Goal: Contribute content

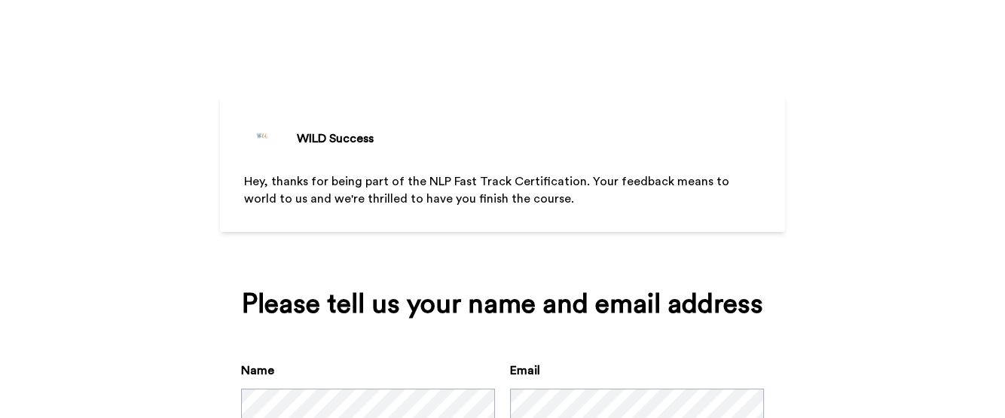
scroll to position [109, 0]
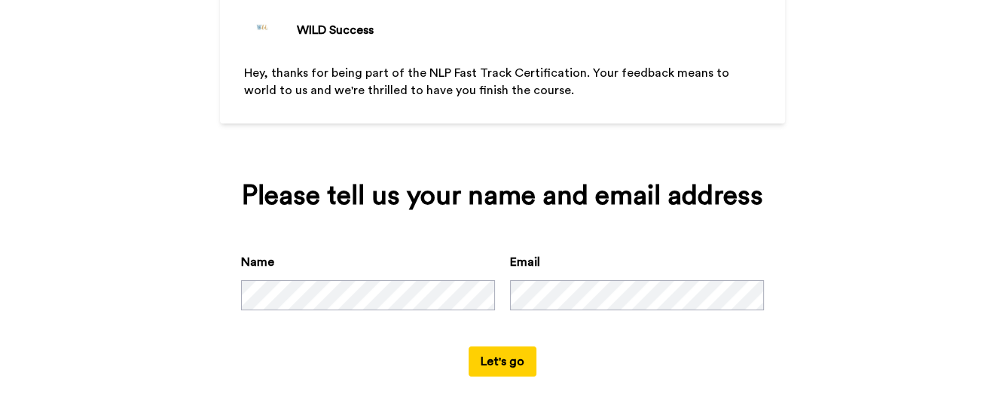
click at [489, 355] on button "Let's go" at bounding box center [503, 362] width 68 height 30
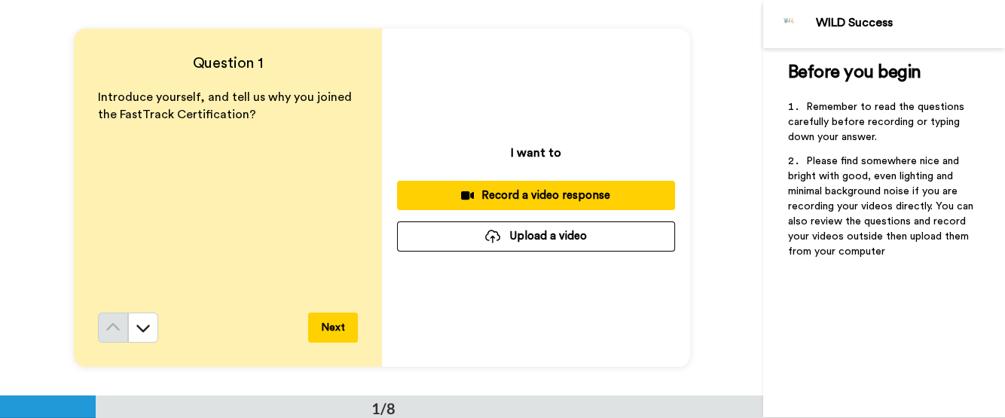
click at [529, 194] on div "Record a video response" at bounding box center [536, 196] width 254 height 16
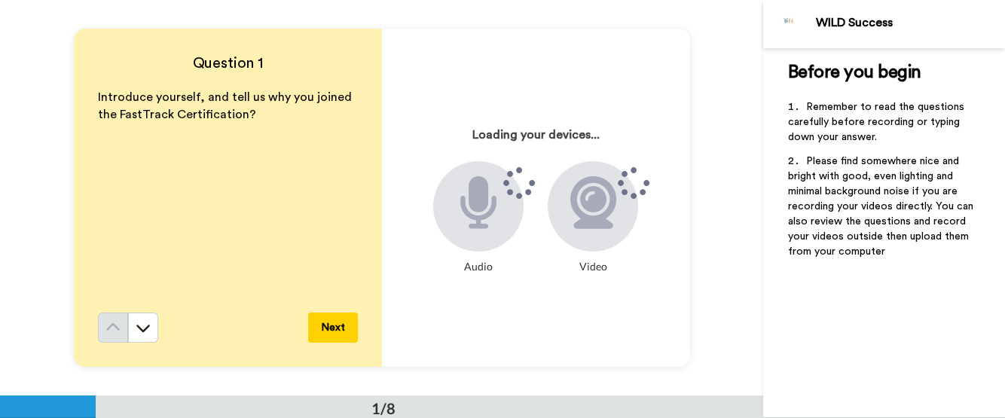
click at [514, 232] on div "Audio" at bounding box center [478, 221] width 90 height 121
click at [509, 216] on div at bounding box center [478, 206] width 90 height 90
click at [604, 225] on icon at bounding box center [593, 202] width 46 height 53
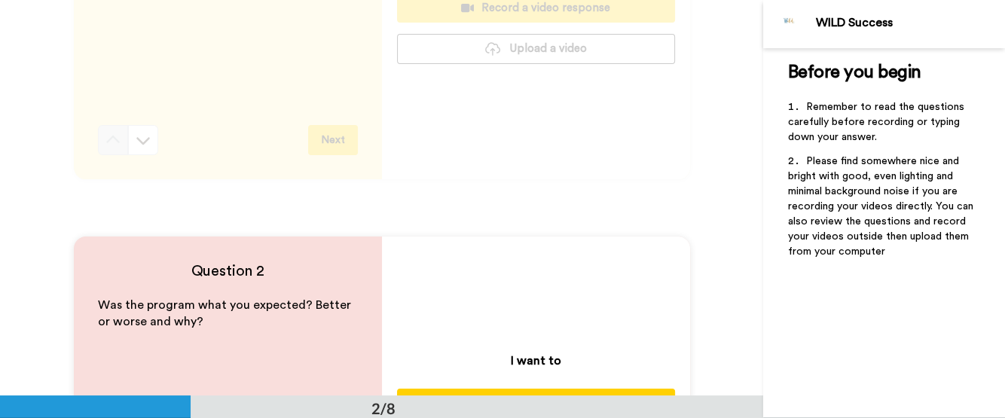
scroll to position [376, 0]
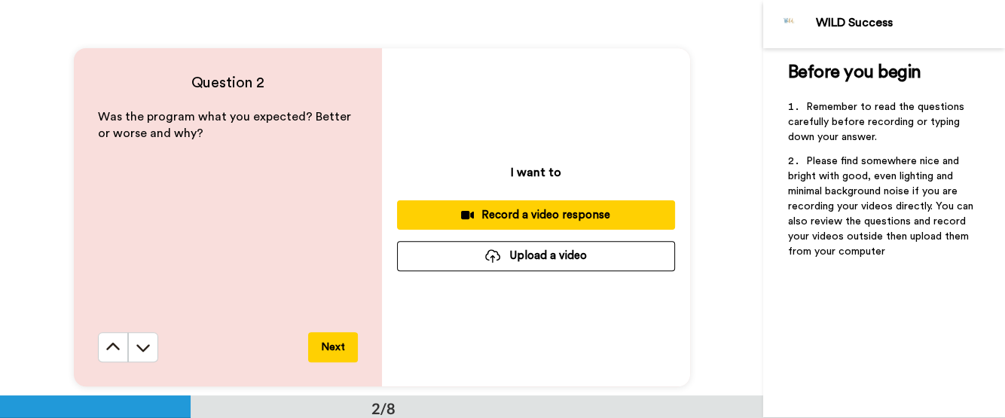
click at [513, 211] on div "Record a video response" at bounding box center [536, 215] width 254 height 16
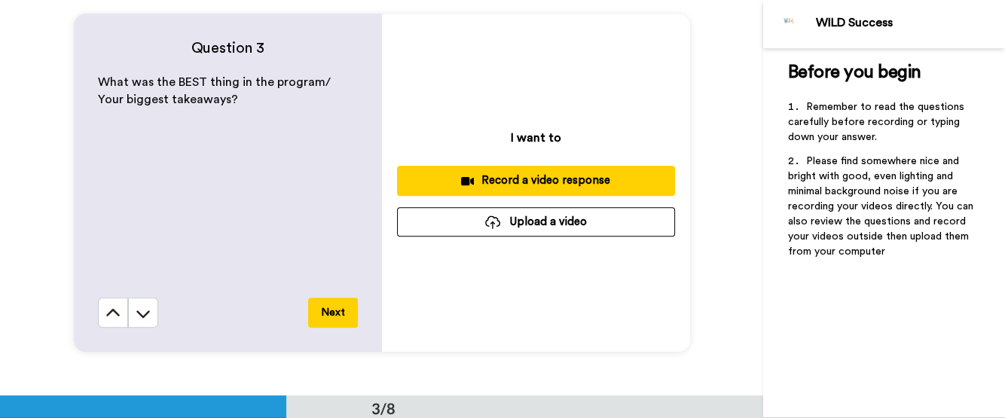
scroll to position [837, 0]
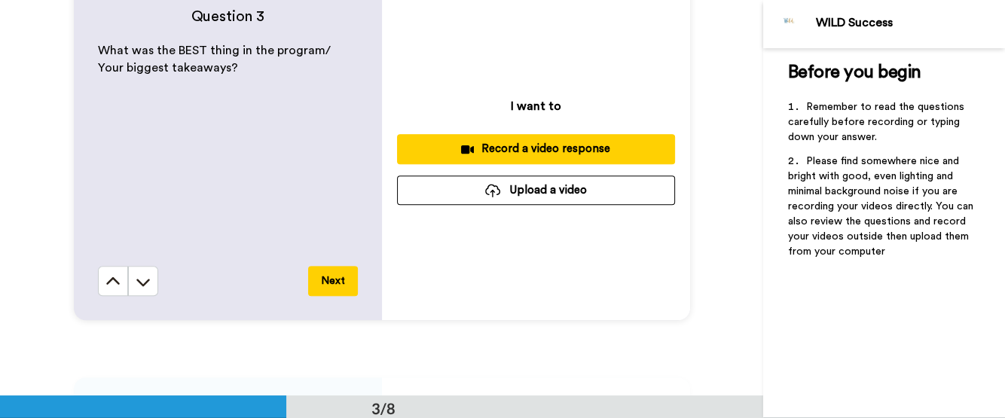
click at [333, 274] on button "Next" at bounding box center [333, 281] width 50 height 30
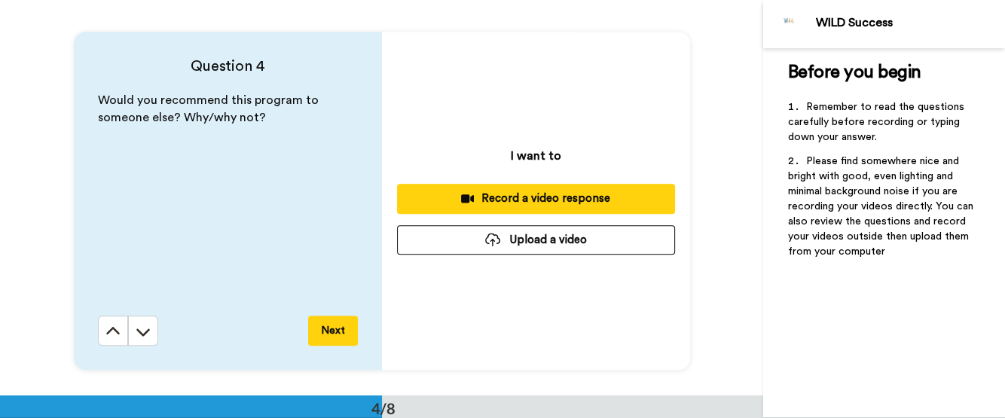
scroll to position [1186, 0]
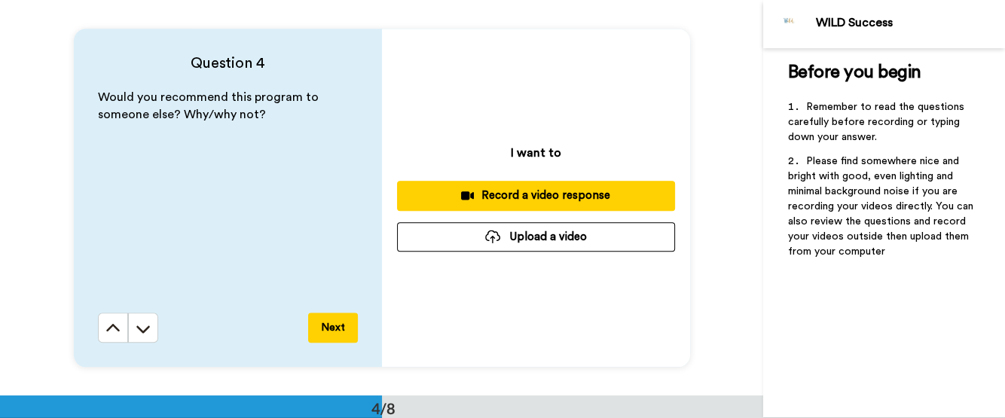
click at [533, 194] on div "Record a video response" at bounding box center [536, 196] width 254 height 16
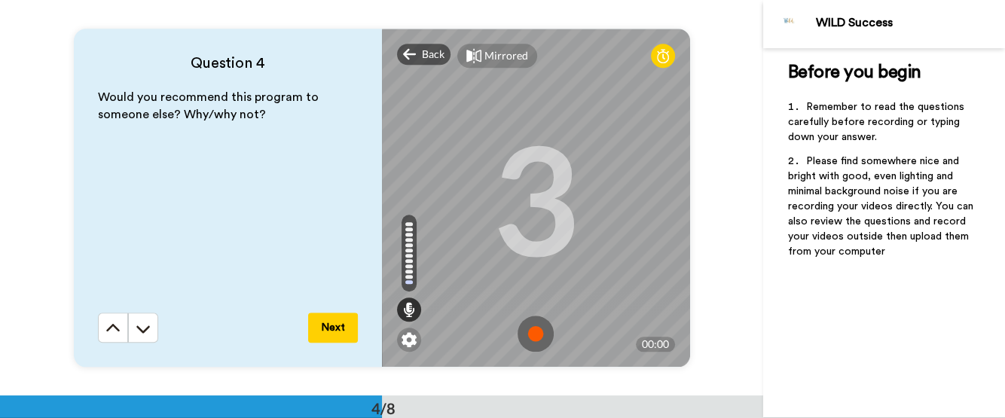
click at [527, 331] on img at bounding box center [536, 334] width 36 height 36
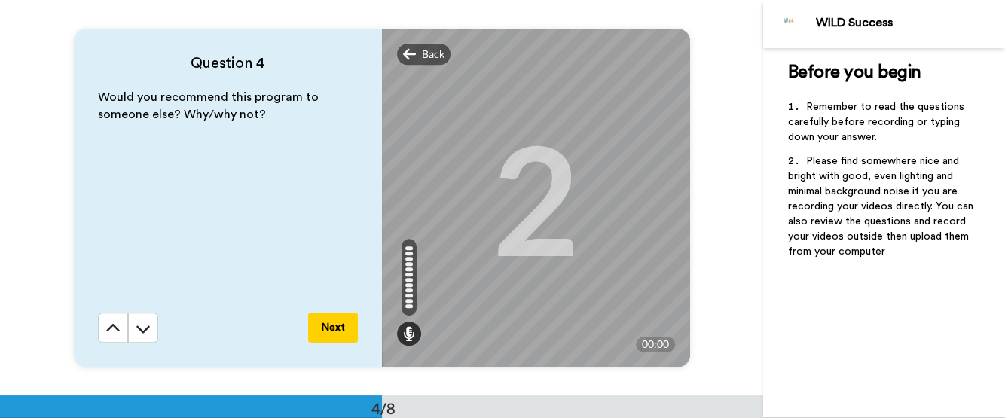
click at [330, 319] on button "Next" at bounding box center [333, 328] width 50 height 30
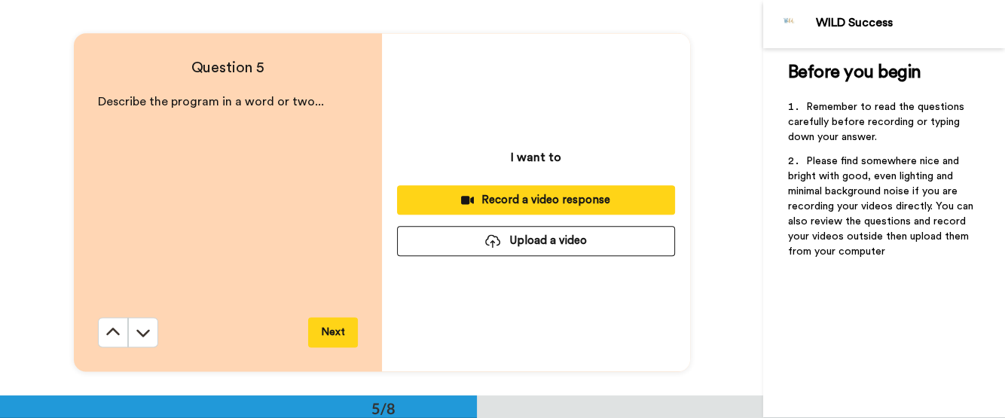
scroll to position [1582, 0]
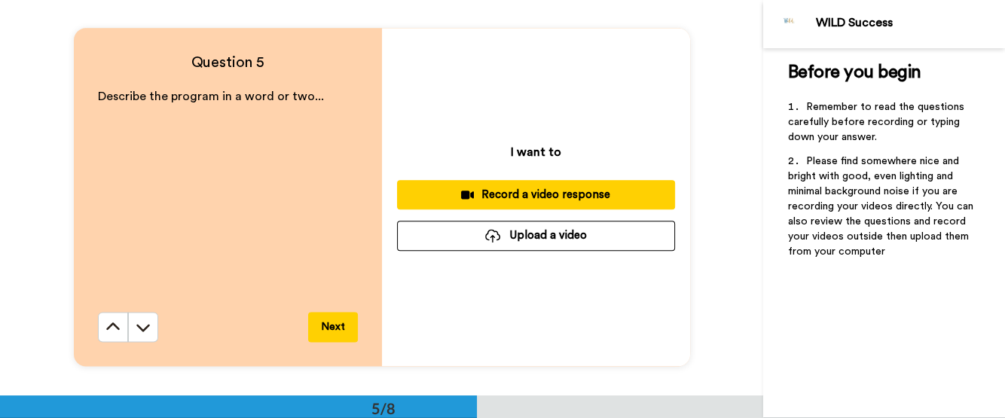
click at [530, 199] on div "Record a video response" at bounding box center [536, 195] width 254 height 16
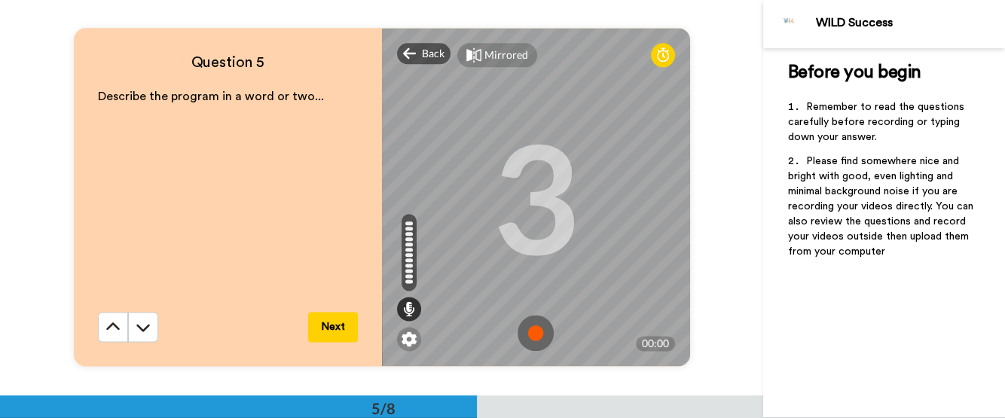
click at [532, 335] on img at bounding box center [536, 333] width 36 height 36
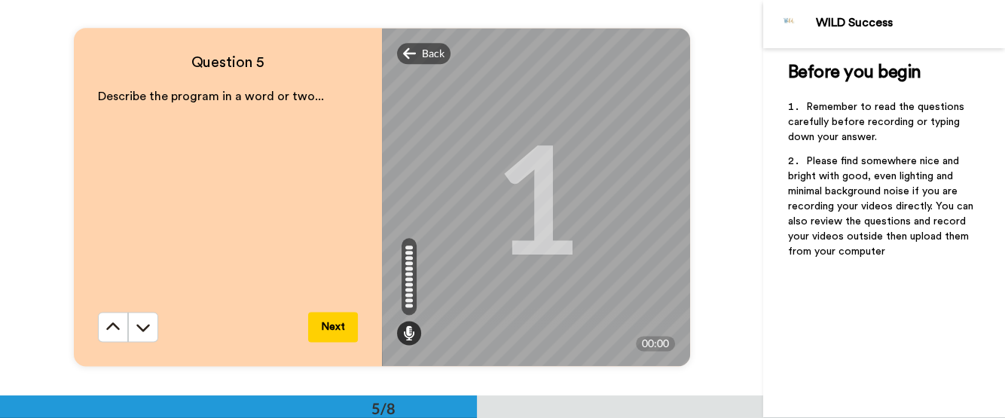
click at [323, 327] on button "Next" at bounding box center [333, 327] width 50 height 30
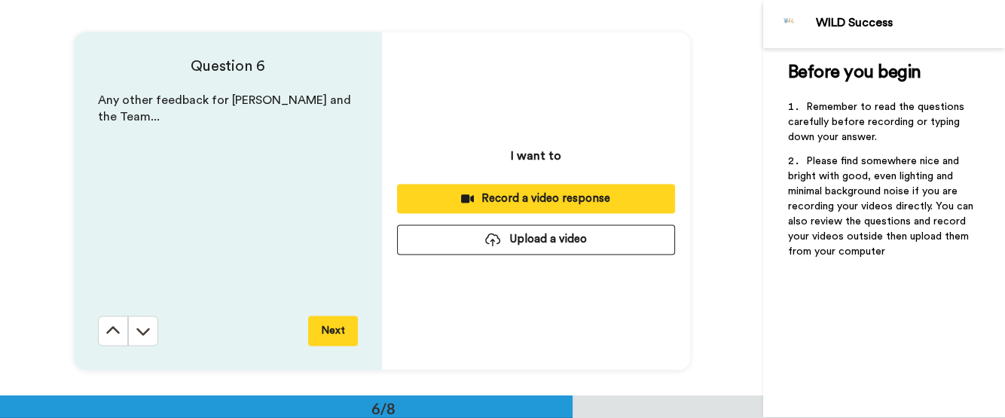
scroll to position [1978, 0]
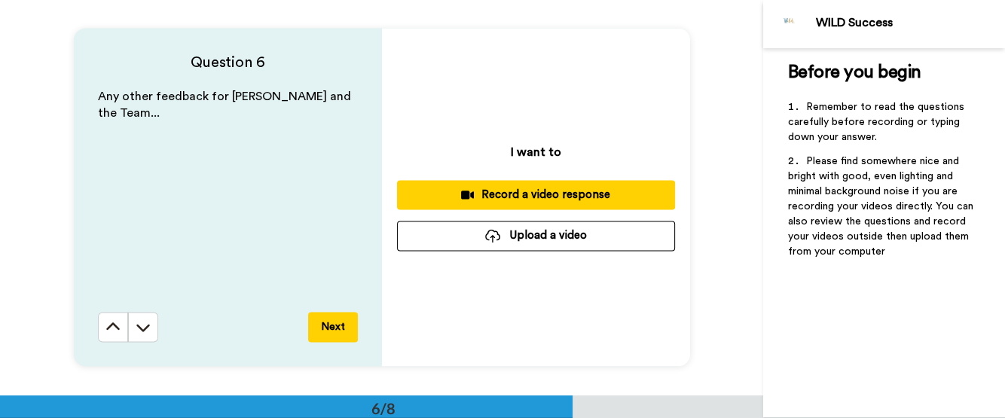
click at [323, 329] on button "Next" at bounding box center [333, 327] width 50 height 30
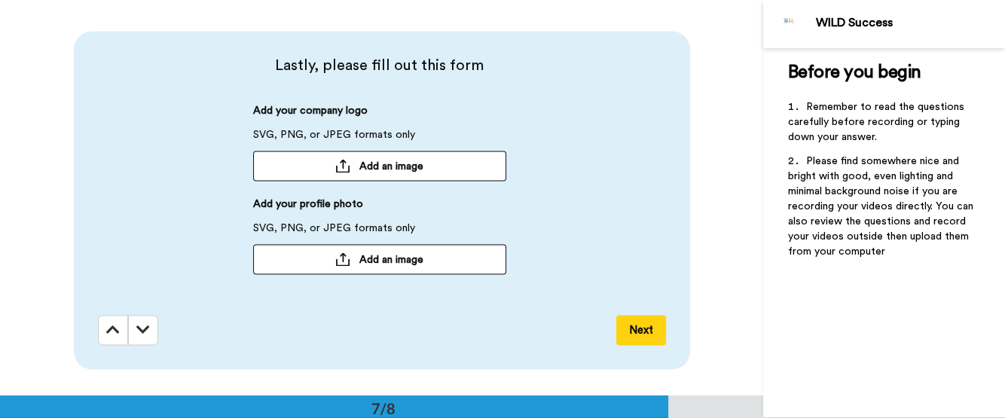
scroll to position [2373, 0]
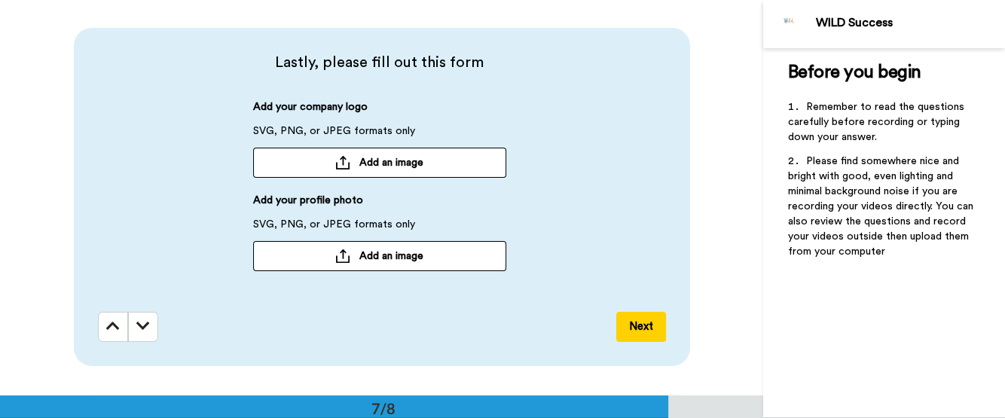
click at [376, 162] on span "Add an image" at bounding box center [391, 162] width 64 height 15
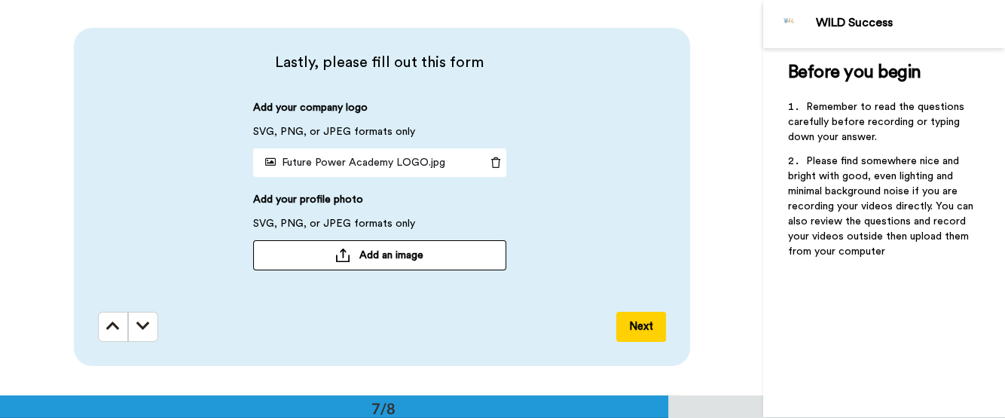
click at [381, 258] on span "Add an image" at bounding box center [391, 255] width 64 height 15
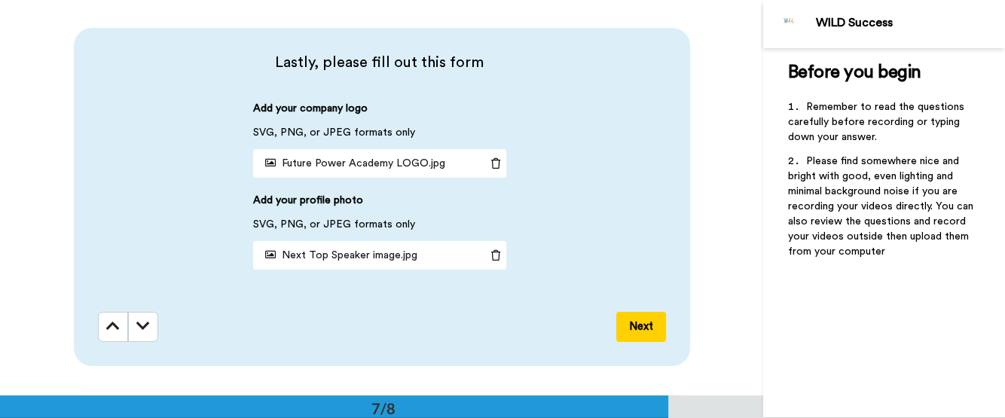
click at [634, 323] on button "Next" at bounding box center [641, 327] width 50 height 30
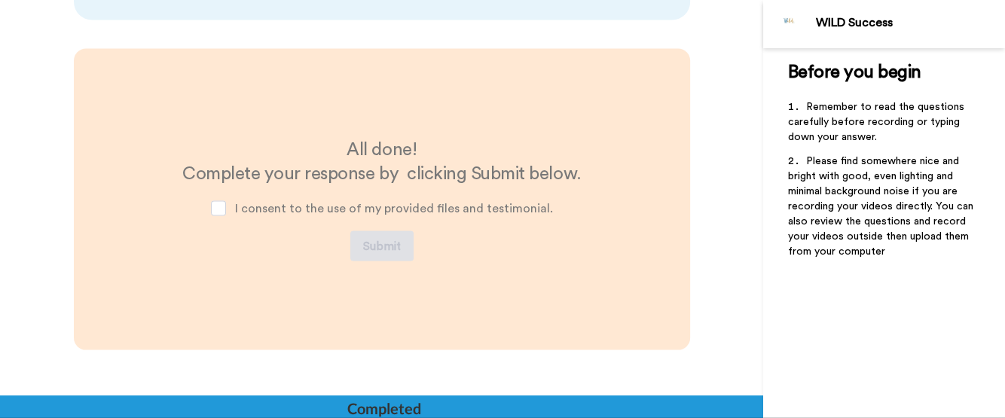
scroll to position [2722, 0]
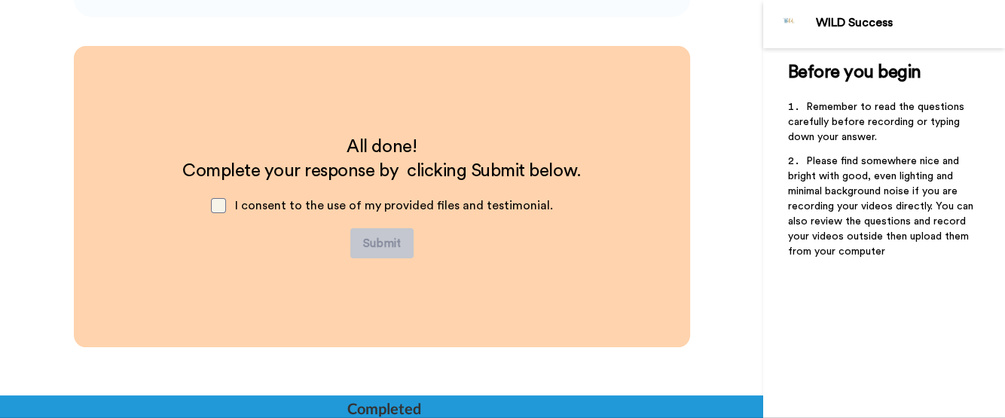
click at [219, 204] on span at bounding box center [218, 205] width 15 height 15
click at [384, 235] on button "Submit" at bounding box center [381, 243] width 63 height 30
